Goal: Information Seeking & Learning: Learn about a topic

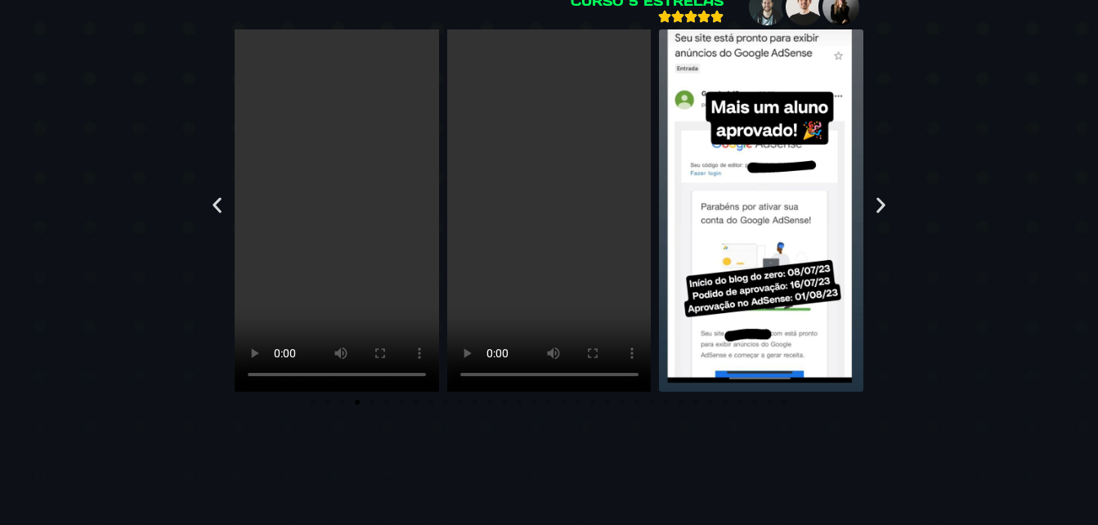
scroll to position [4038, 0]
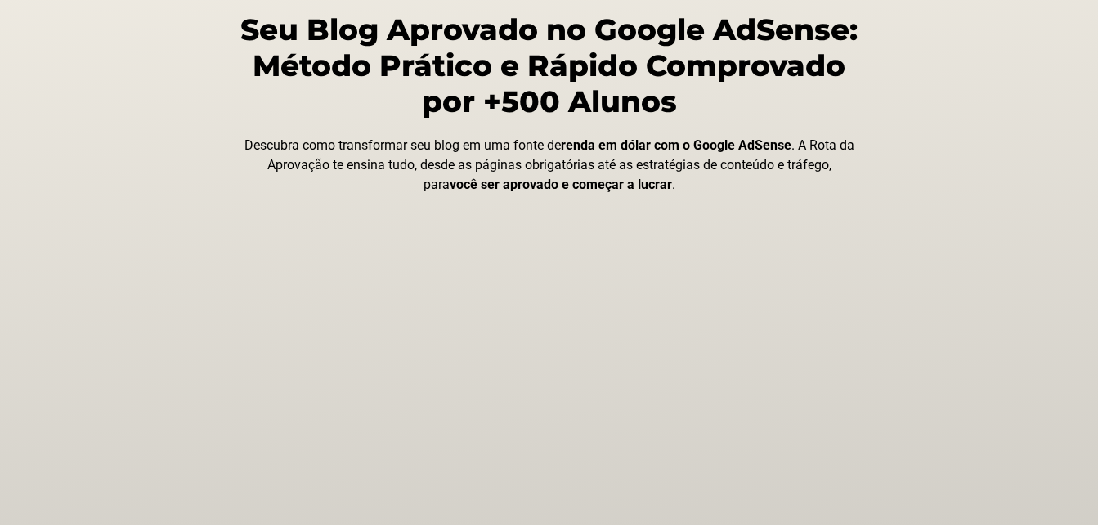
scroll to position [0, 0]
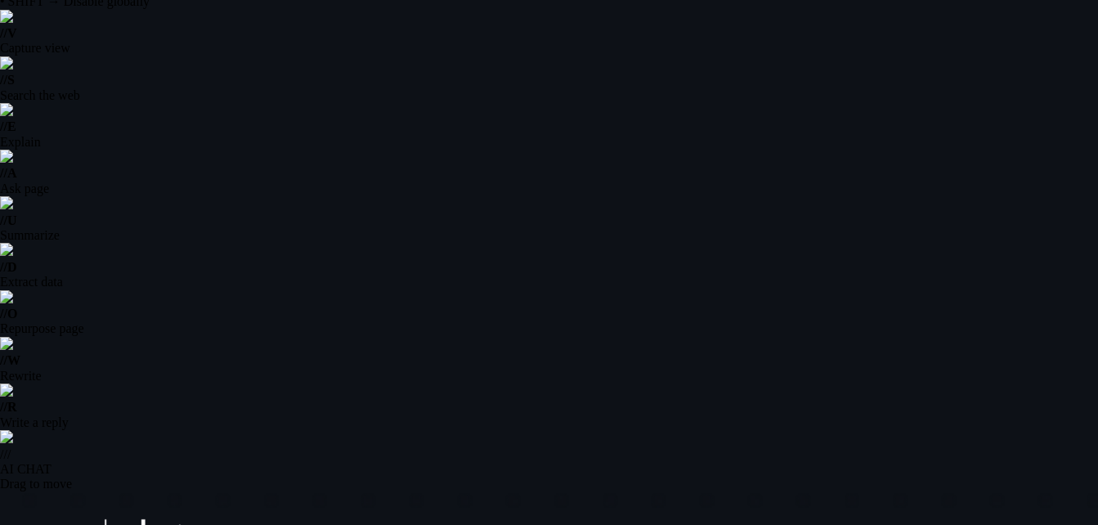
scroll to position [35, 0]
